Goal: Transaction & Acquisition: Purchase product/service

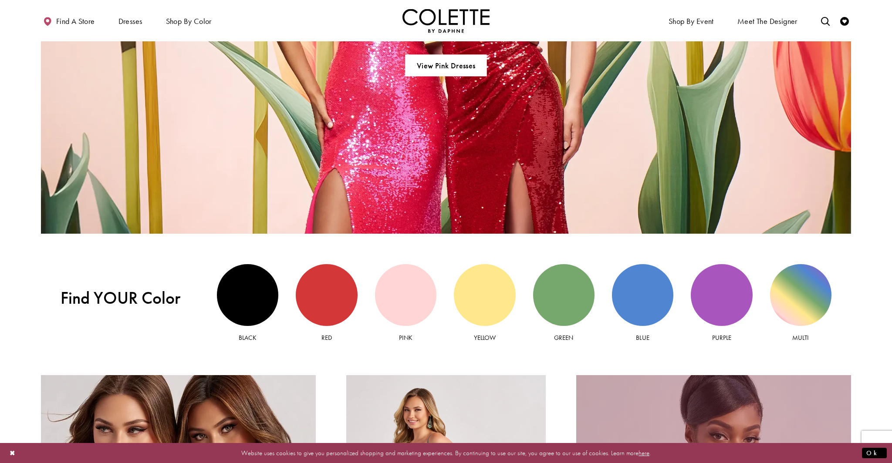
scroll to position [974, 0]
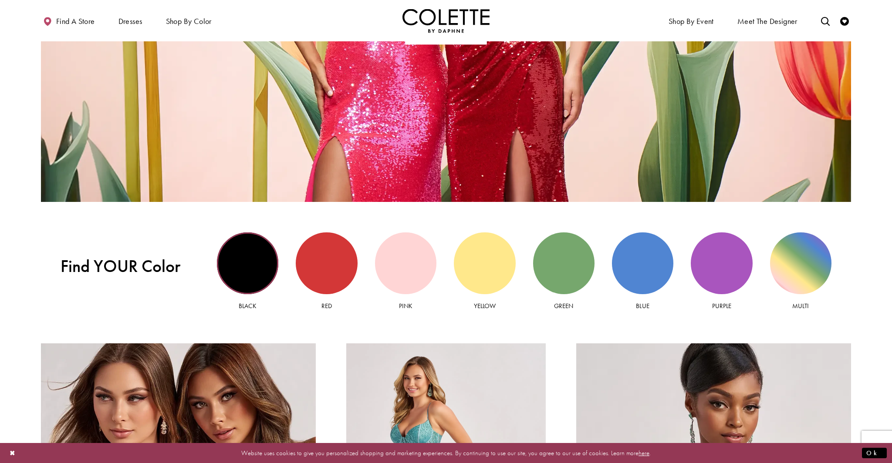
click at [266, 254] on div "Black view" at bounding box center [247, 263] width 61 height 61
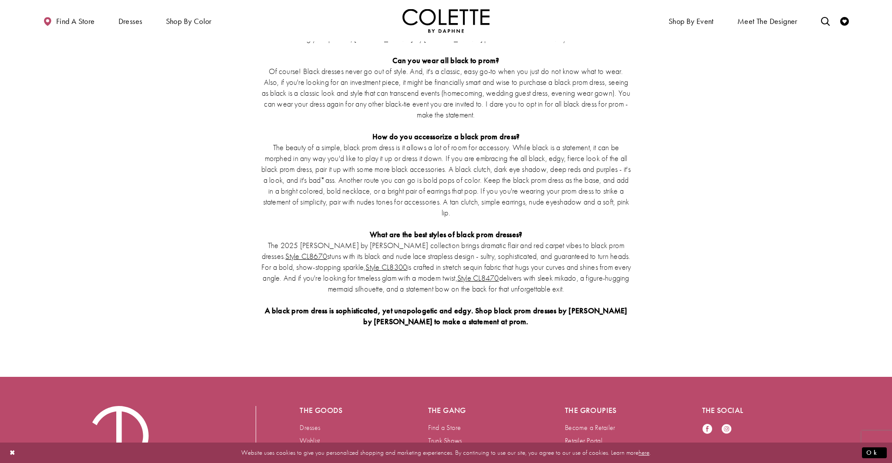
scroll to position [2473, 0]
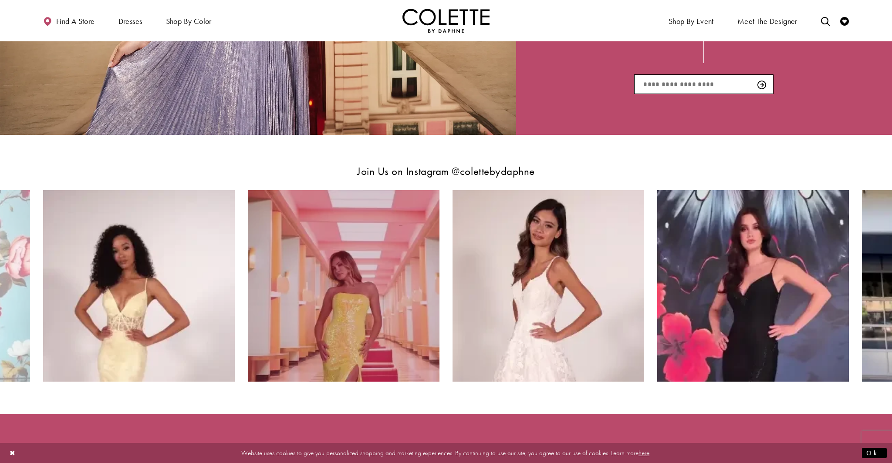
scroll to position [974, 0]
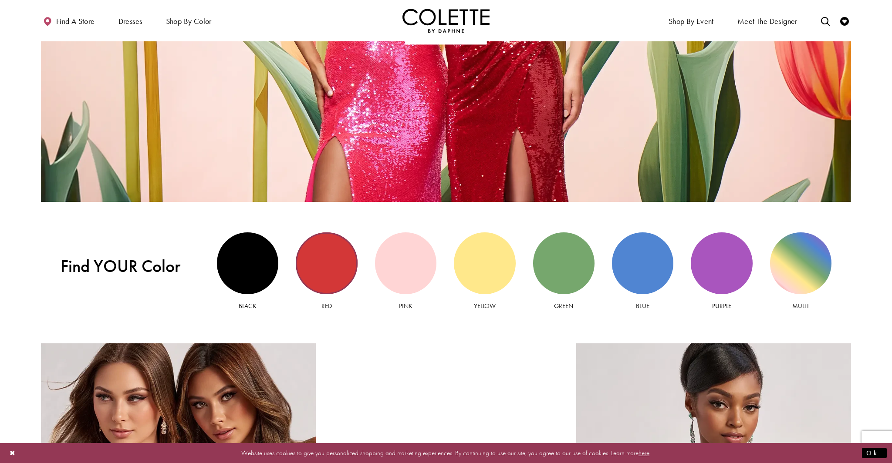
click at [330, 262] on div "Red view" at bounding box center [326, 263] width 61 height 61
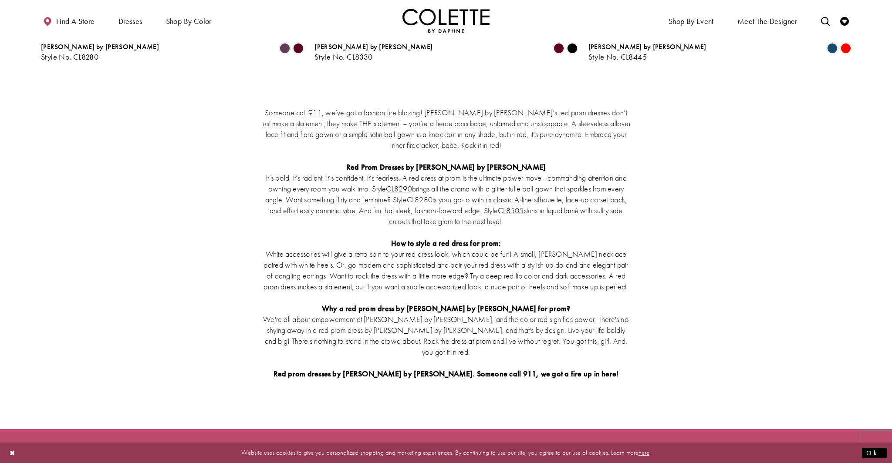
scroll to position [1735, 0]
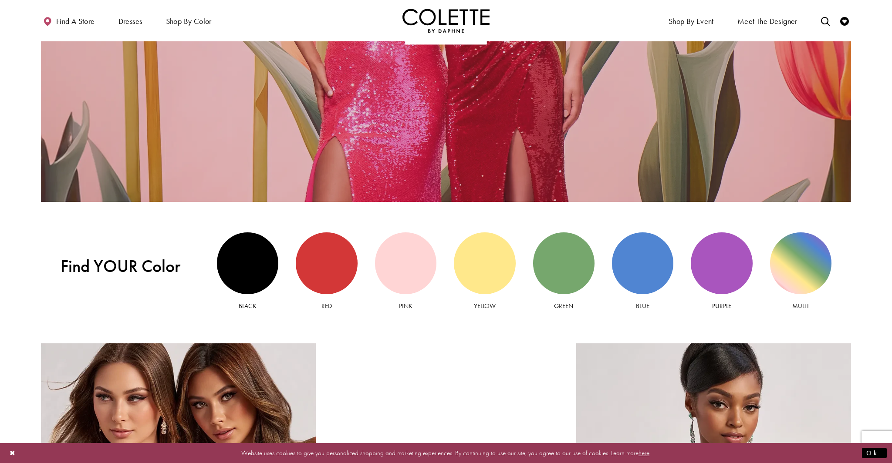
scroll to position [974, 0]
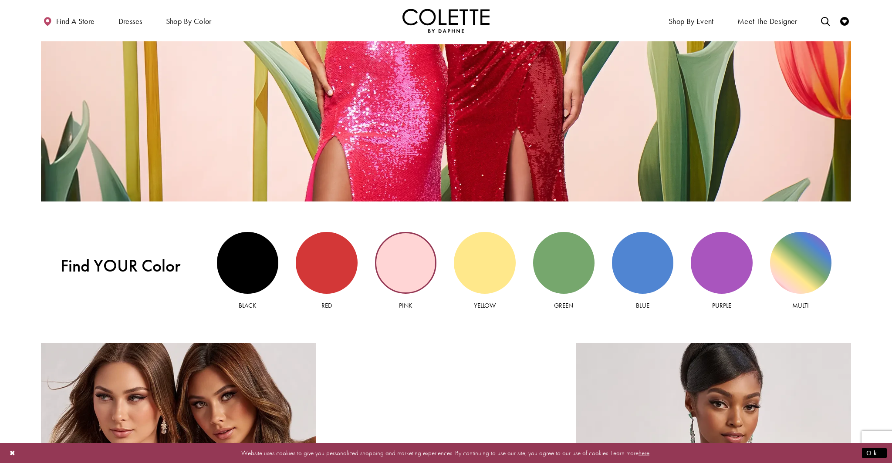
click at [412, 260] on div "Pink view" at bounding box center [405, 262] width 61 height 61
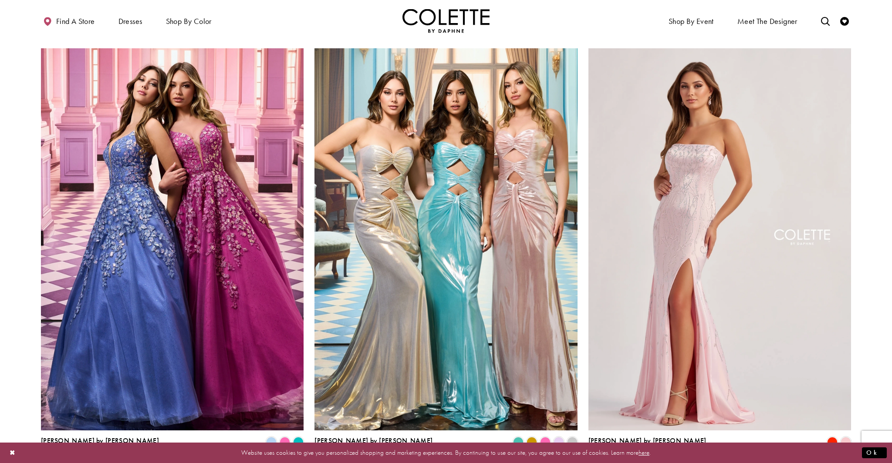
scroll to position [906, 0]
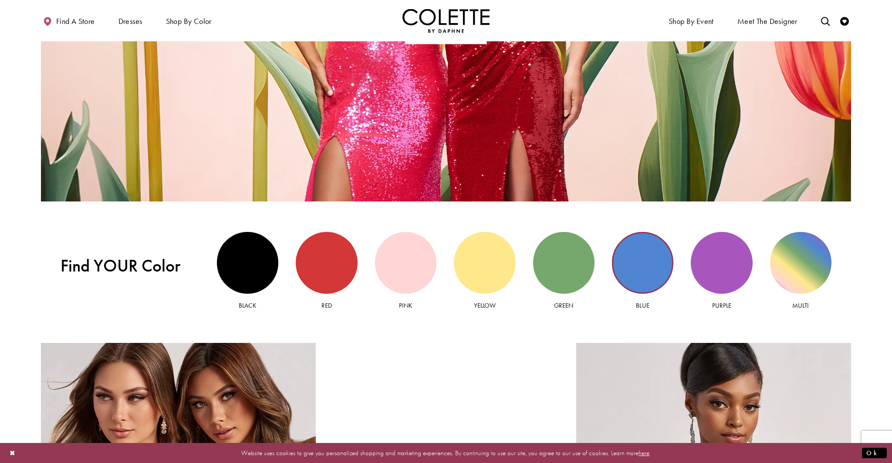
click at [637, 257] on div "Blue view" at bounding box center [642, 262] width 61 height 61
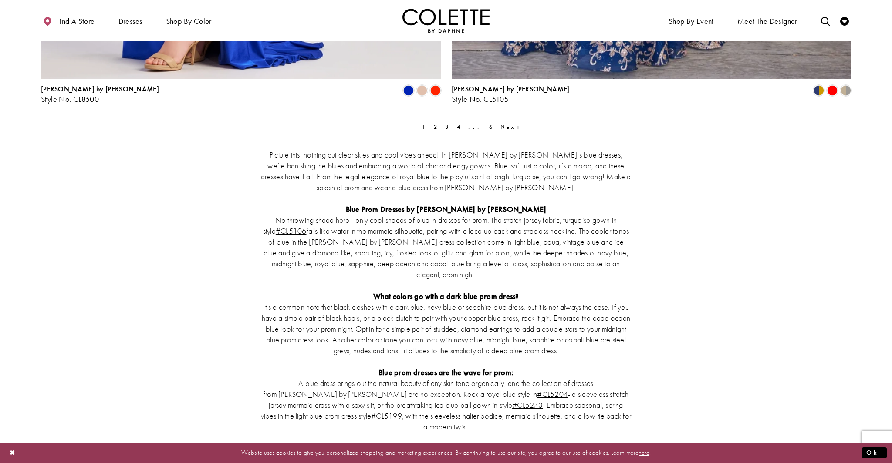
scroll to position [2326, 0]
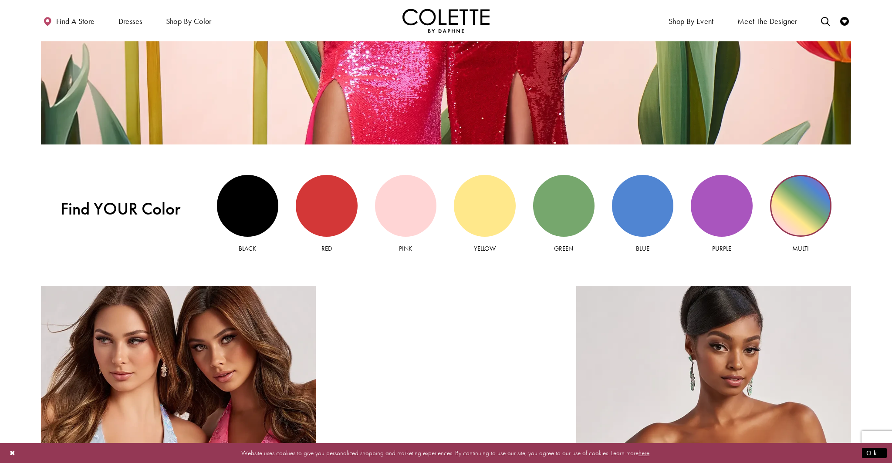
scroll to position [1030, 0]
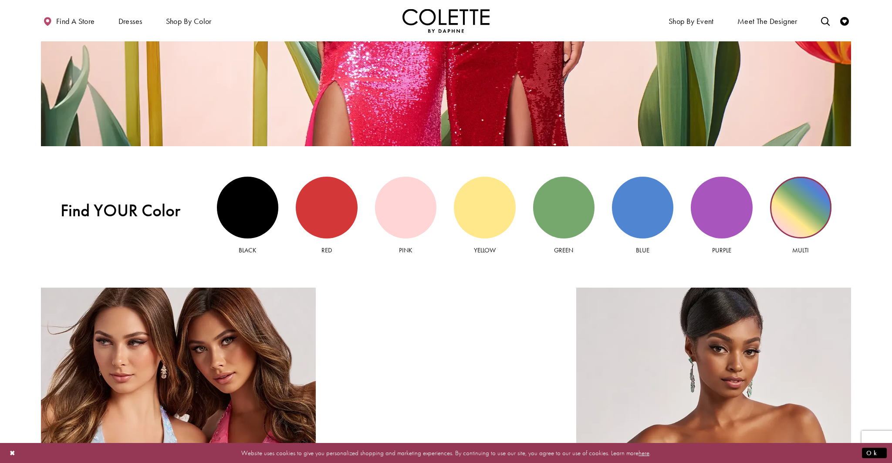
click at [813, 209] on div "Multi view" at bounding box center [800, 207] width 61 height 61
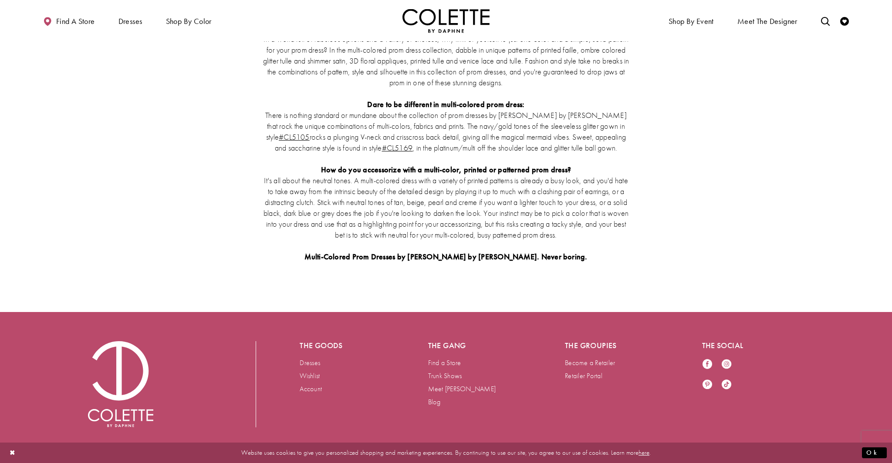
scroll to position [2551, 0]
